Goal: Task Accomplishment & Management: Manage account settings

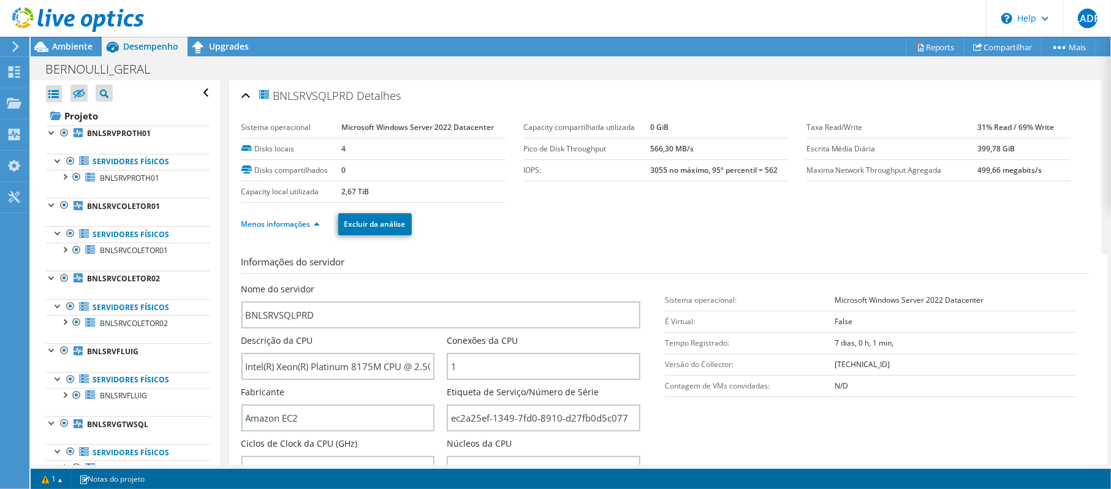
scroll to position [735, 0]
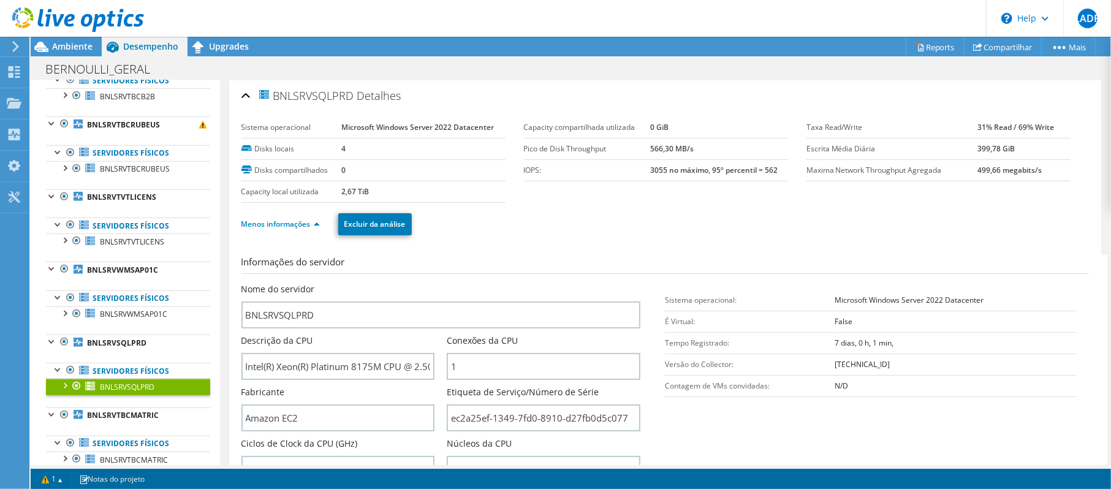
click at [114, 23] on icon at bounding box center [78, 19] width 132 height 25
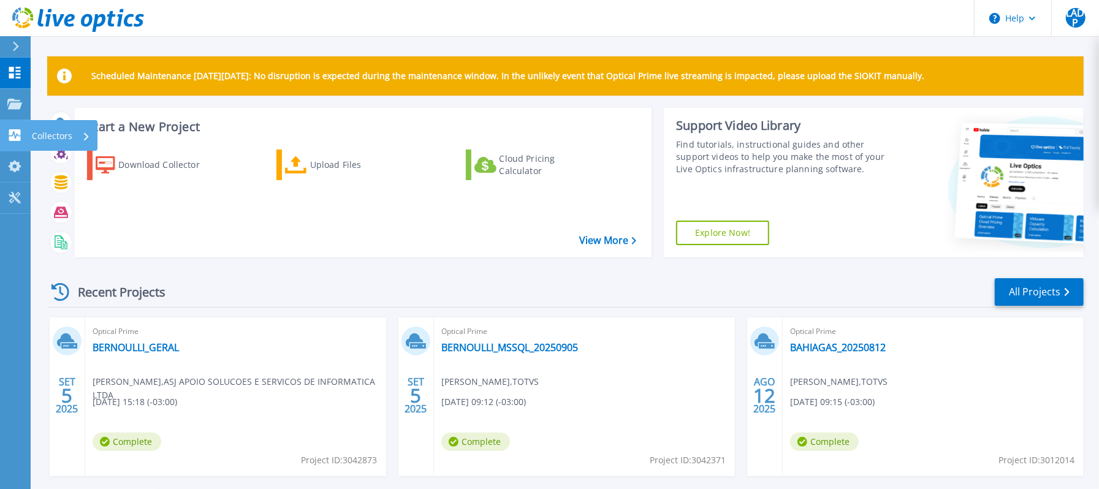
click at [18, 131] on icon at bounding box center [15, 135] width 12 height 12
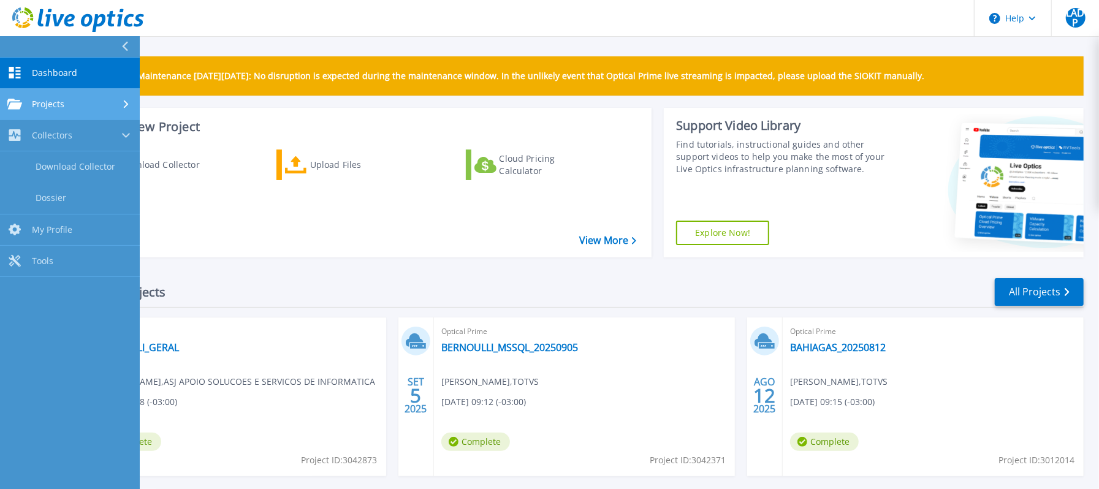
click at [91, 96] on link "Projects Projects" at bounding box center [70, 104] width 140 height 31
click at [126, 102] on icon at bounding box center [126, 104] width 8 height 5
click at [237, 221] on div "Download Collector Upload Files Cloud Pricing Calculator" at bounding box center [361, 196] width 568 height 112
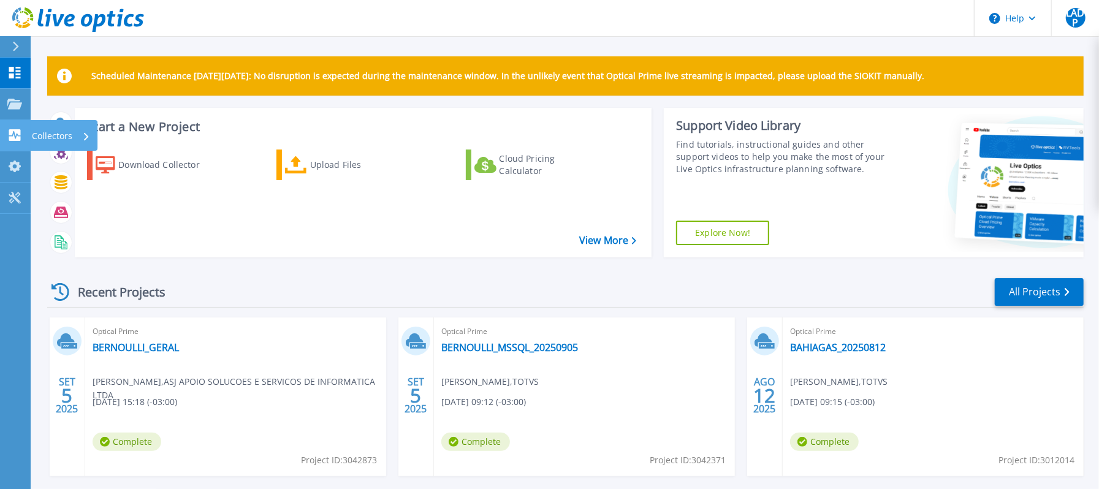
drag, startPoint x: 32, startPoint y: 130, endPoint x: 50, endPoint y: 135, distance: 18.6
click at [32, 130] on p "Collectors" at bounding box center [52, 136] width 40 height 32
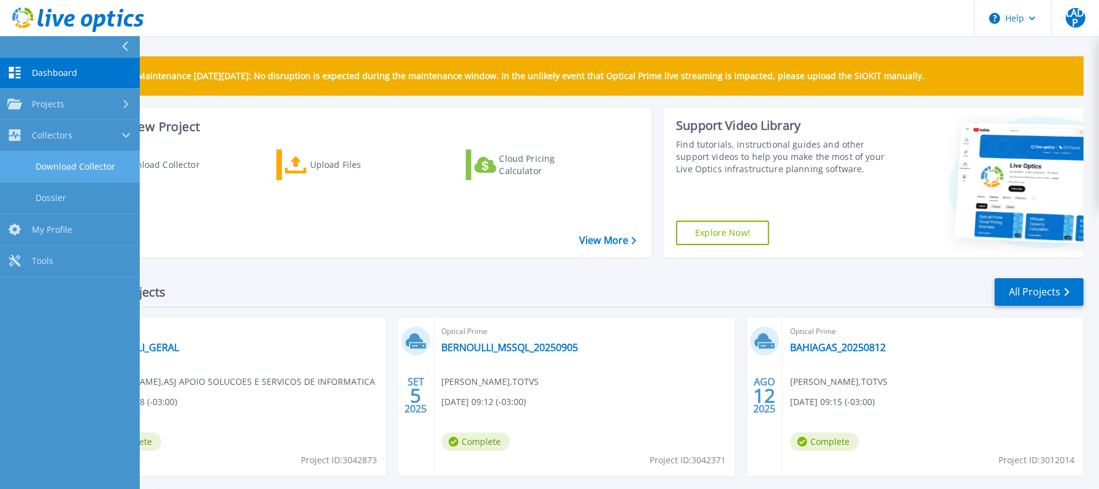
click at [69, 162] on link "Download Collector" at bounding box center [70, 166] width 140 height 31
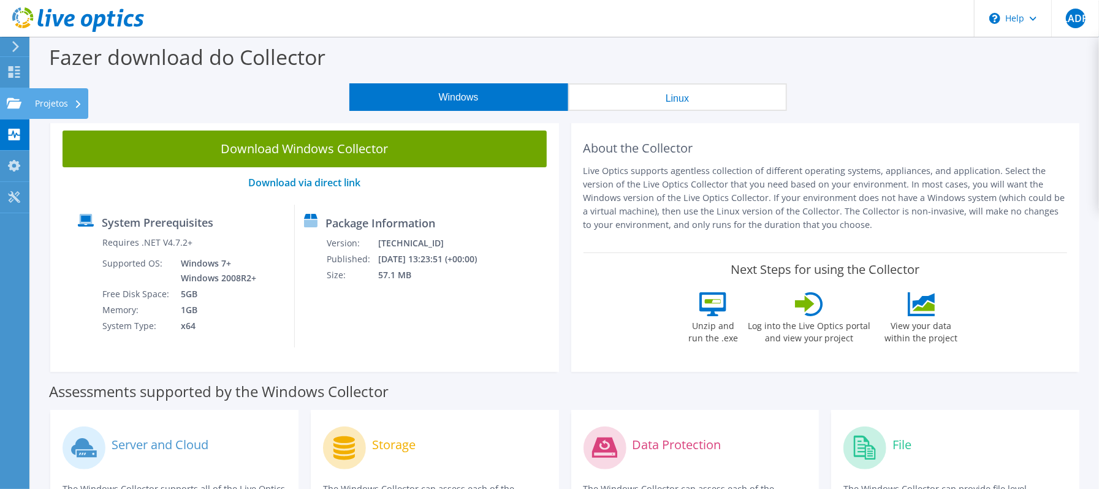
click at [13, 103] on use at bounding box center [14, 102] width 15 height 10
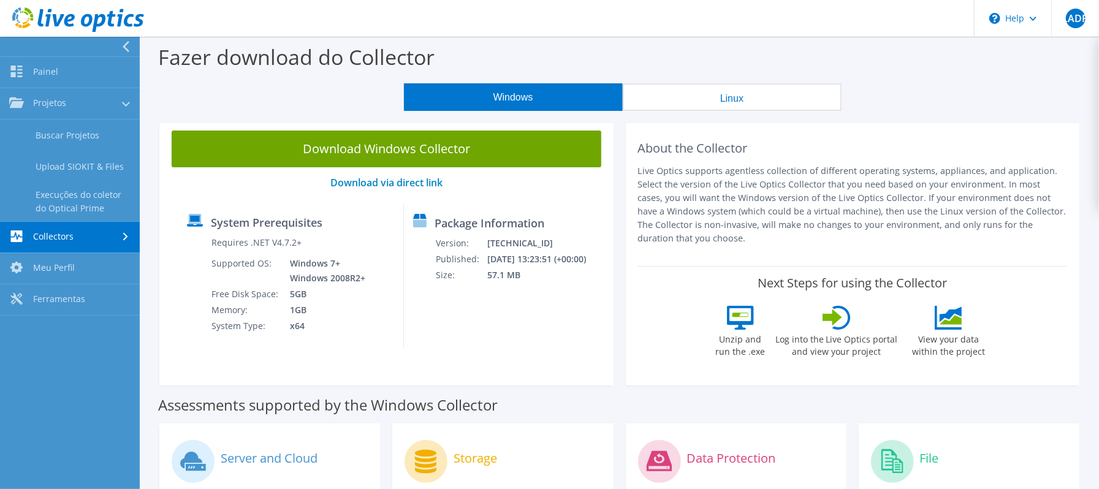
click at [109, 6] on div at bounding box center [72, 20] width 144 height 41
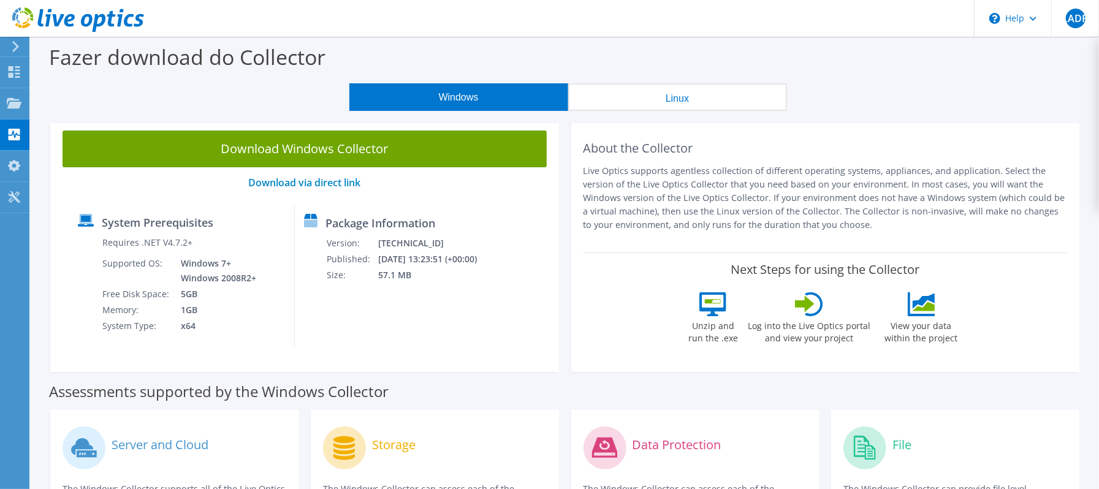
click at [98, 27] on icon at bounding box center [78, 19] width 132 height 25
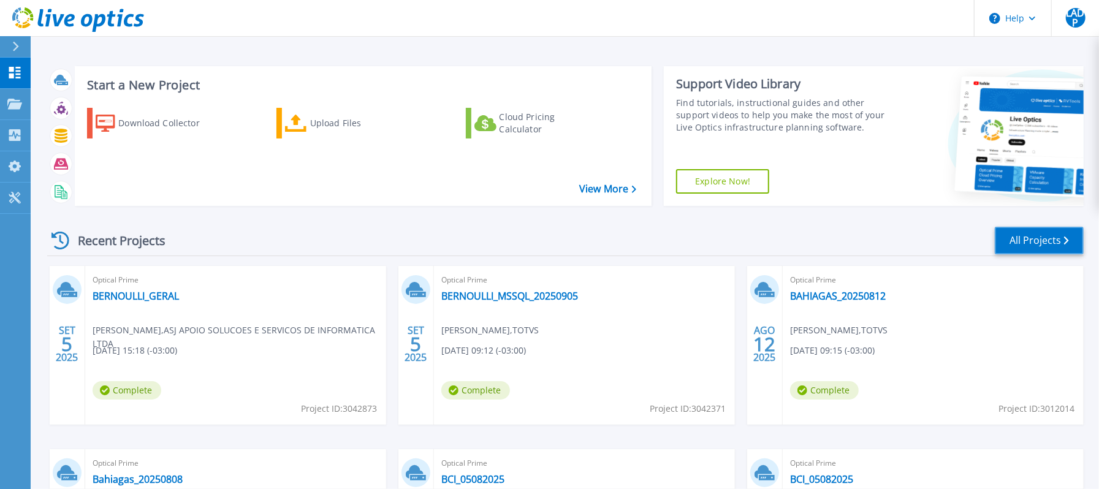
click at [1051, 243] on link "All Projects" at bounding box center [1039, 241] width 89 height 28
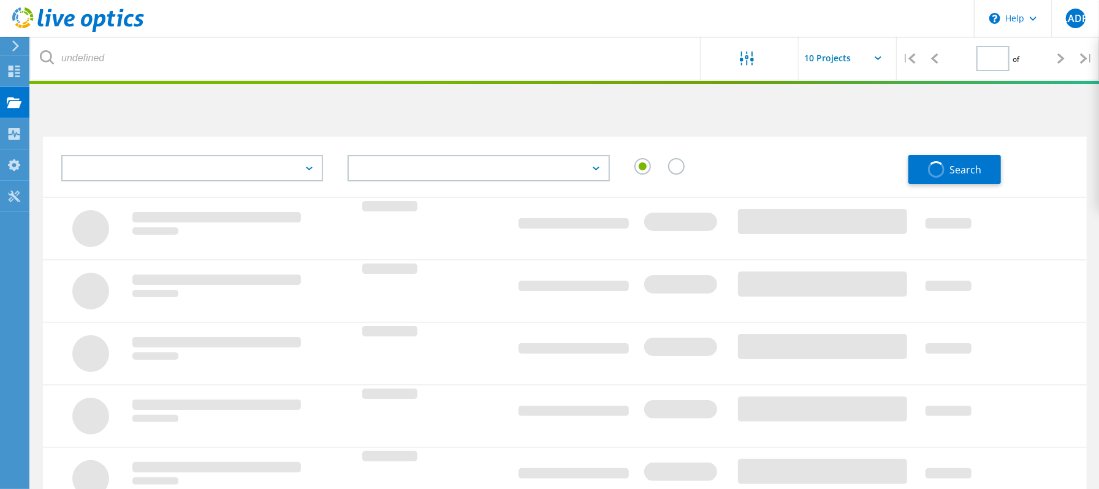
type input "1"
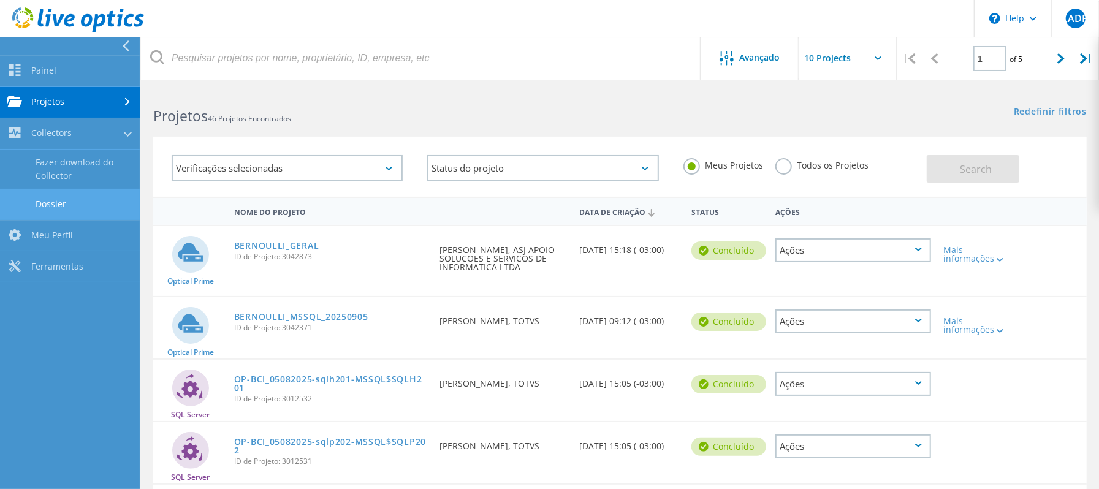
click at [50, 199] on link "Dossier" at bounding box center [70, 204] width 140 height 31
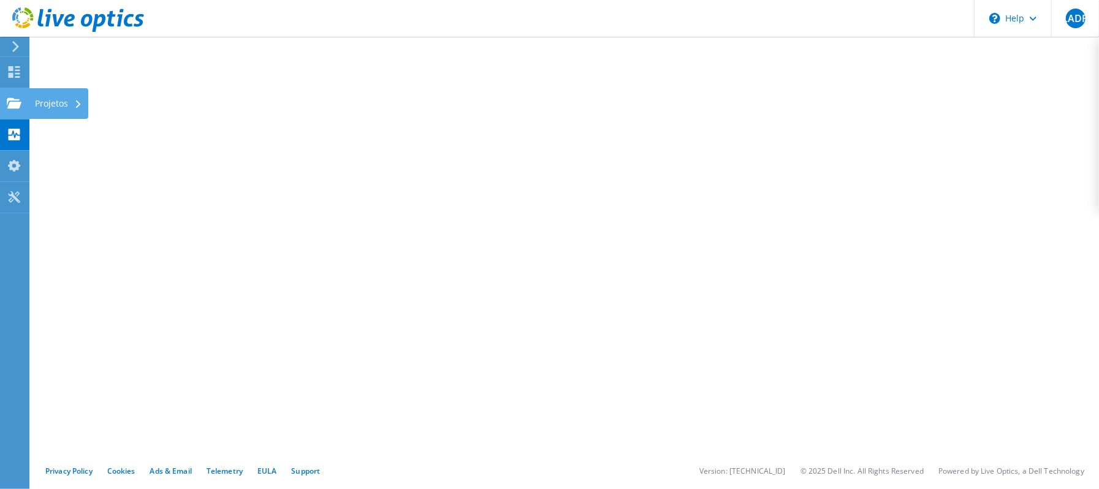
click at [34, 101] on div "Projetos" at bounding box center [58, 103] width 59 height 31
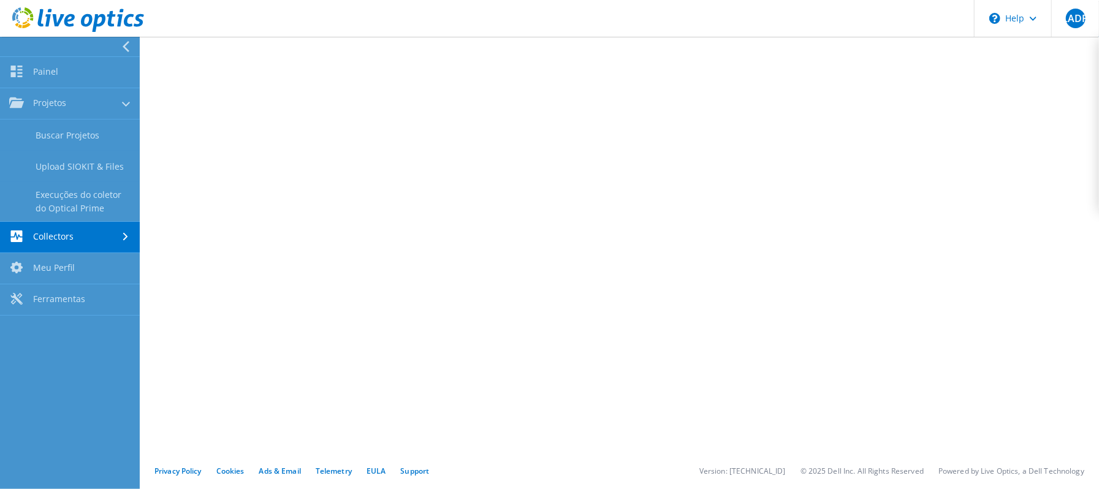
click at [112, 234] on link "Collectors" at bounding box center [70, 237] width 140 height 31
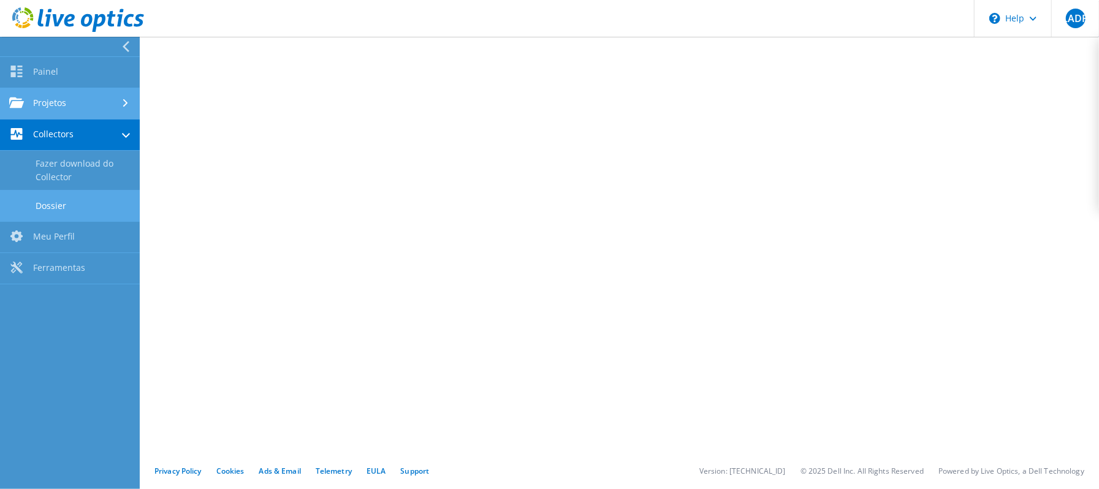
click at [113, 108] on link "Projetos" at bounding box center [70, 103] width 140 height 31
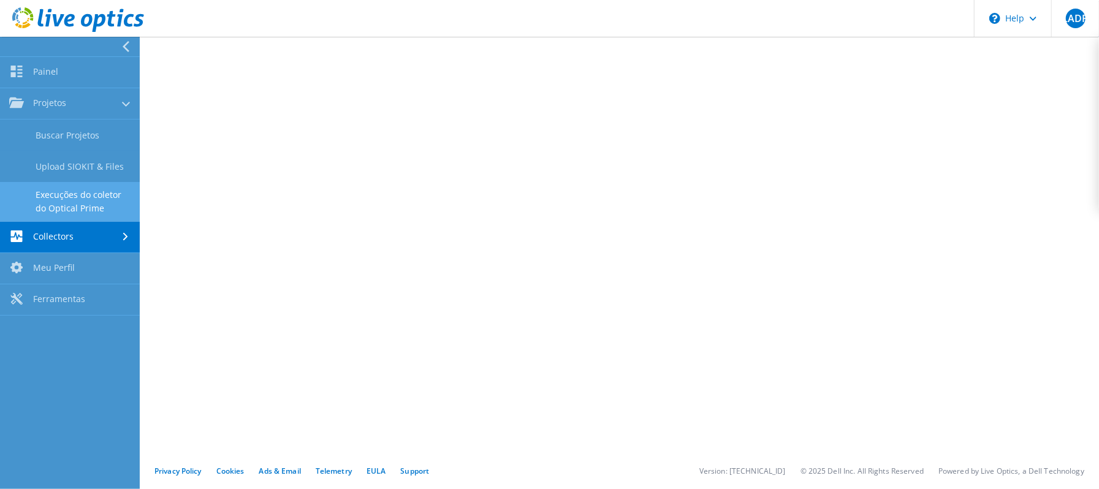
click at [74, 201] on link "Execuções do coletor do Optical Prime" at bounding box center [70, 201] width 140 height 39
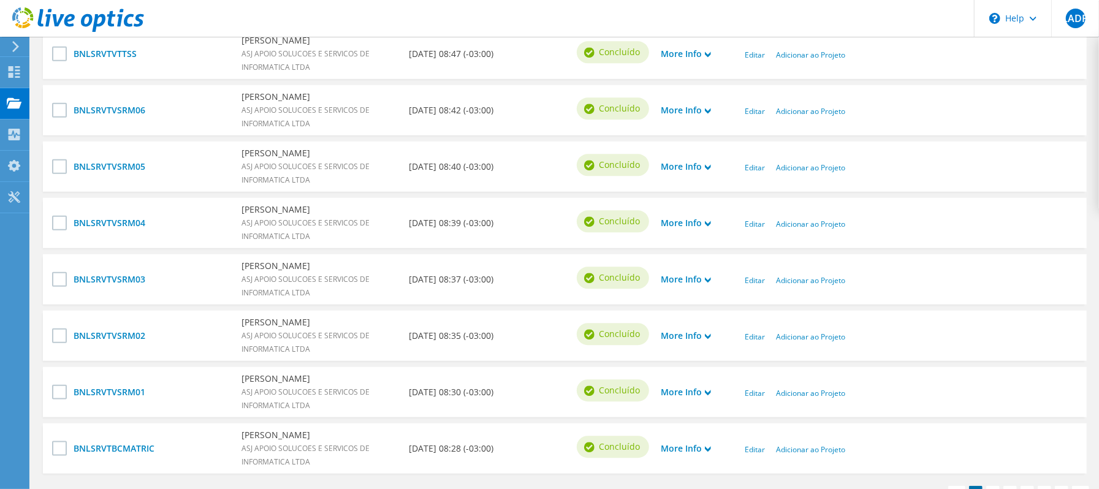
scroll to position [586, 0]
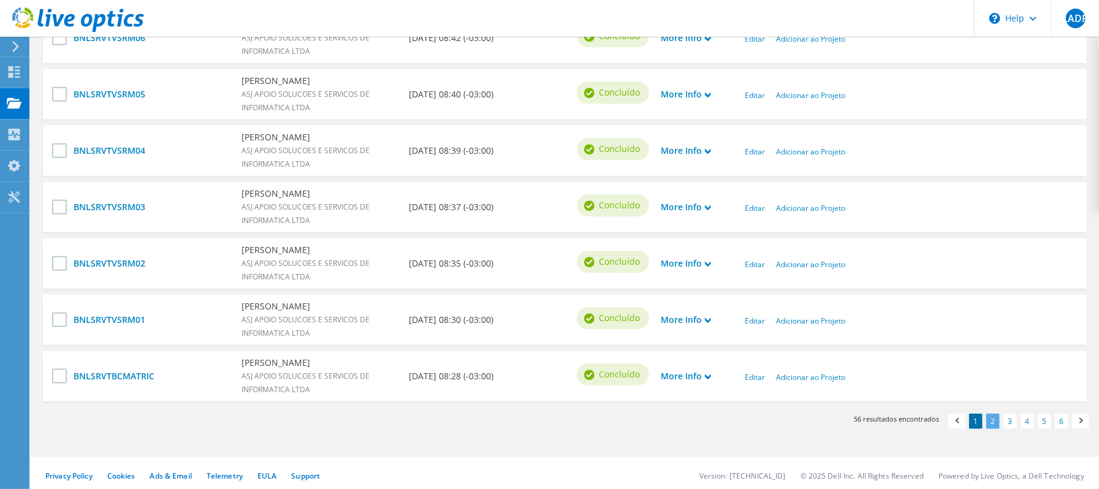
click at [990, 417] on link "2" at bounding box center [992, 421] width 13 height 15
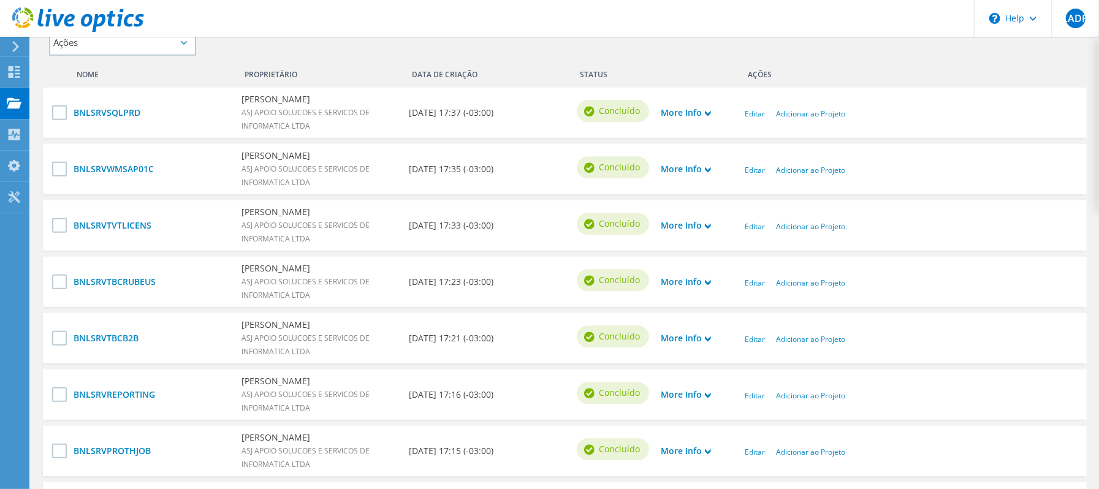
scroll to position [572, 0]
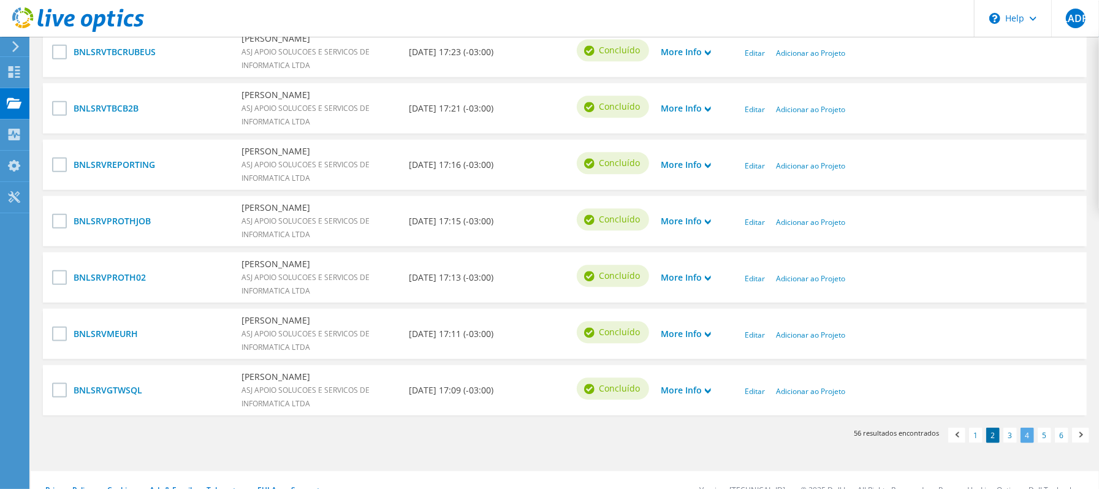
click at [1025, 432] on link "4" at bounding box center [1027, 435] width 13 height 15
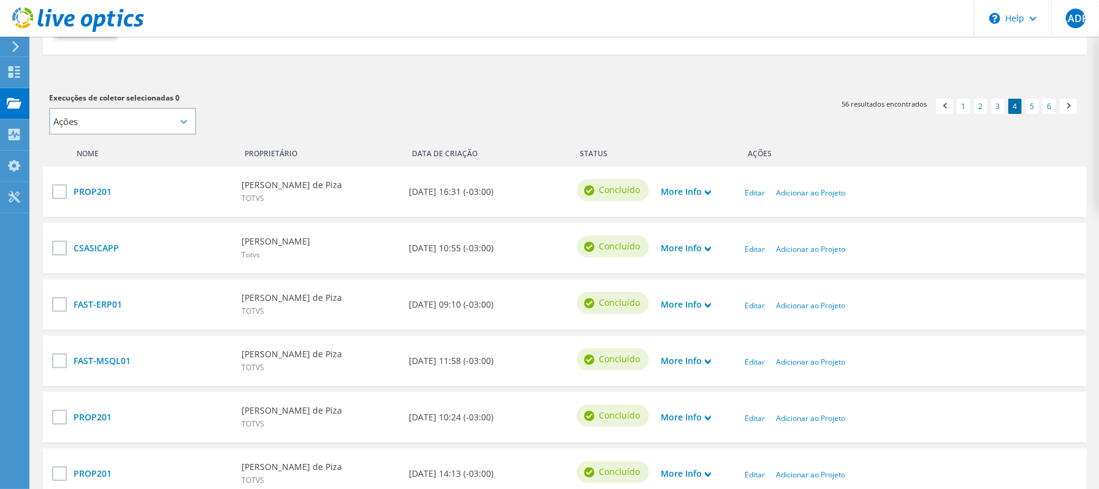
scroll to position [425, 0]
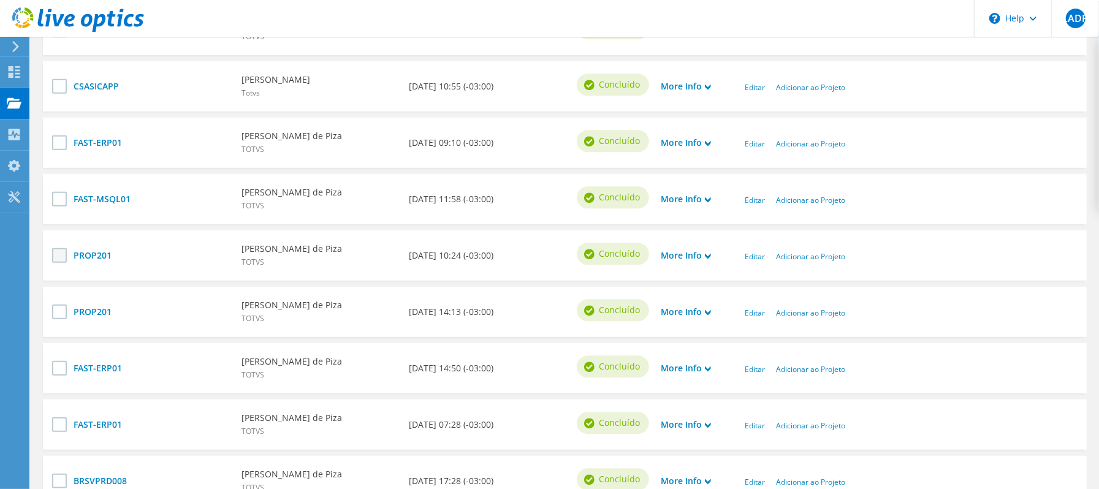
click at [58, 255] on label at bounding box center [61, 255] width 18 height 15
click at [0, 0] on input "checkbox" at bounding box center [0, 0] width 0 height 0
click at [56, 310] on label at bounding box center [61, 312] width 18 height 15
click at [0, 0] on input "checkbox" at bounding box center [0, 0] width 0 height 0
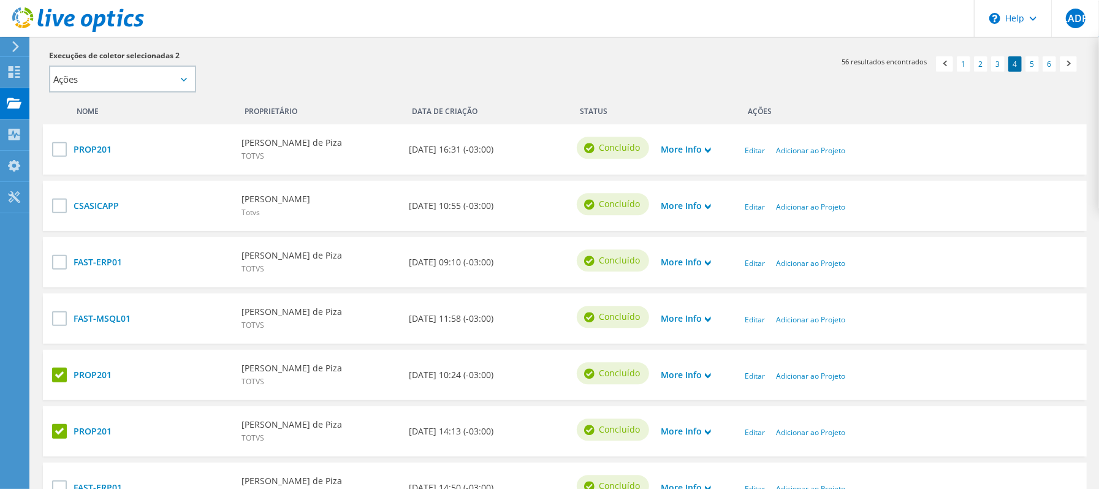
scroll to position [180, 0]
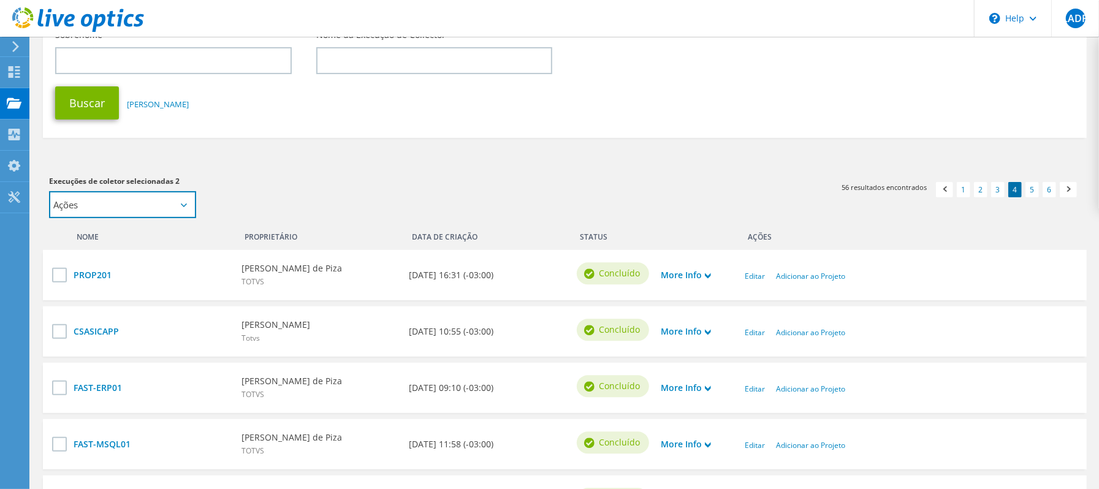
click at [162, 206] on select "Ações Adicionar a novo projeto Adicionar ao projeto existente" at bounding box center [122, 204] width 147 height 27
click at [550, 162] on section "Execuções de Collector Buscar Execução de Collector Endereço de e-mail Interval…" at bounding box center [565, 378] width 1068 height 1043
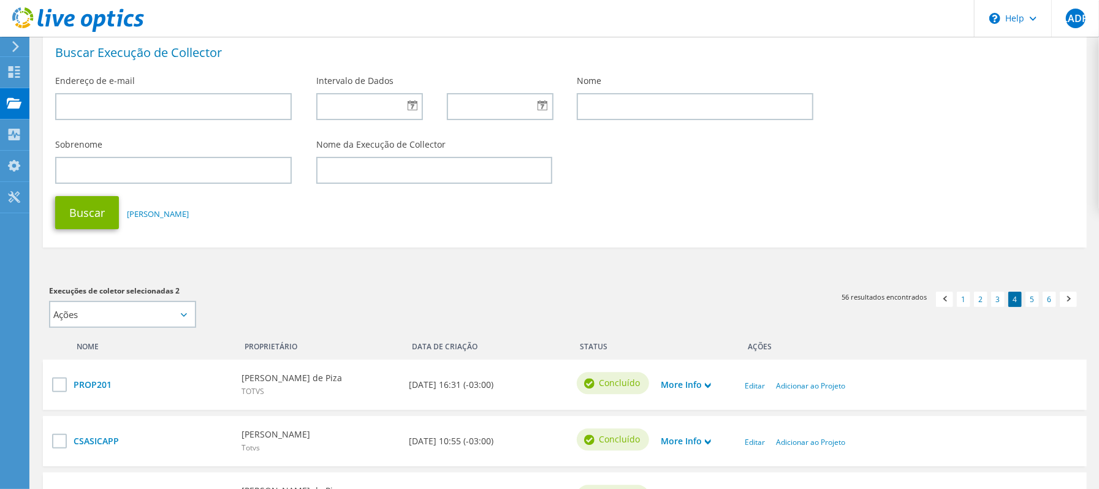
scroll to position [16, 0]
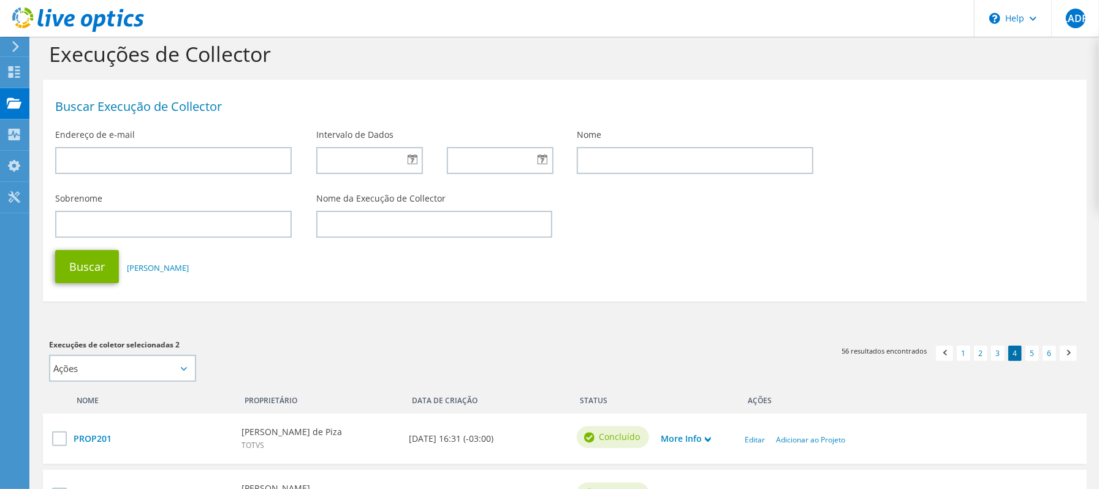
click at [59, 20] on use at bounding box center [78, 19] width 132 height 25
